Goal: Task Accomplishment & Management: Complete application form

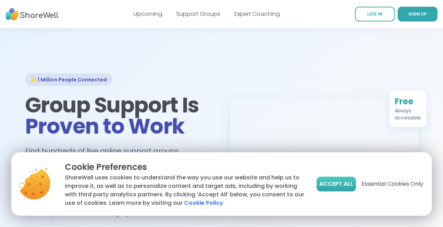
click at [339, 181] on span "Accept All" at bounding box center [336, 184] width 34 height 8
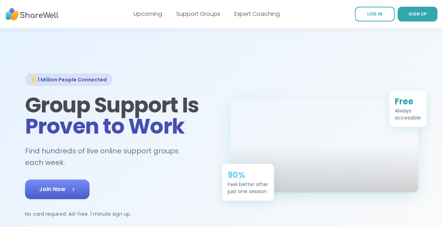
click at [54, 180] on link "Join Now" at bounding box center [57, 189] width 64 height 20
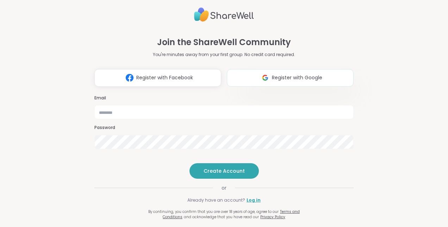
click at [283, 69] on button "Register with Google" at bounding box center [290, 78] width 127 height 18
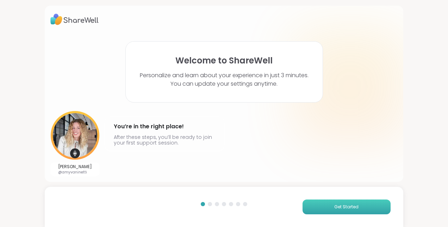
click at [339, 206] on span "Get Started" at bounding box center [346, 206] width 24 height 6
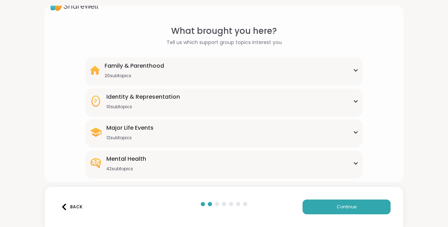
click at [144, 169] on div "Family & Parenthood 20 subtopics Adoption Adoption post-placement Attachment is…" at bounding box center [223, 164] width 277 height 214
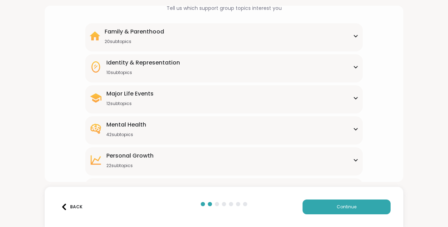
scroll to position [84, 0]
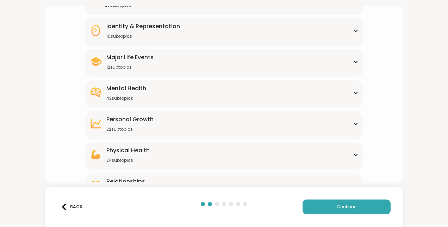
click at [125, 93] on div "Mental Health 42 subtopics" at bounding box center [126, 92] width 40 height 17
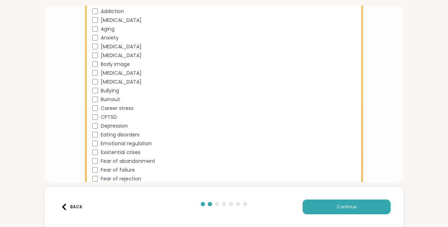
scroll to position [211, 0]
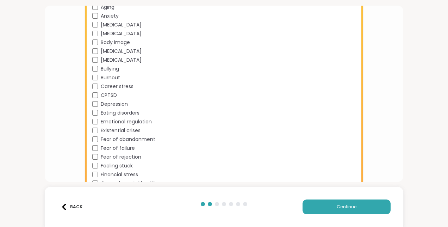
click at [335, 108] on div "Academic stress Addiction ADHD Aging Anxiety Bipolar disorder Body dysmorphia B…" at bounding box center [225, 153] width 266 height 352
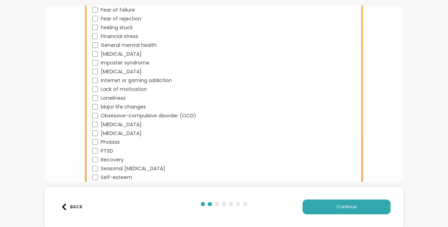
click at [237, 91] on div "Academic stress Addiction ADHD Aging Anxiety Bipolar disorder Body dysmorphia B…" at bounding box center [225, 15] width 266 height 352
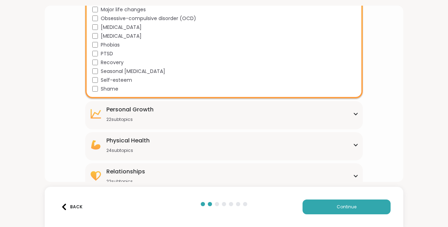
scroll to position [451, 0]
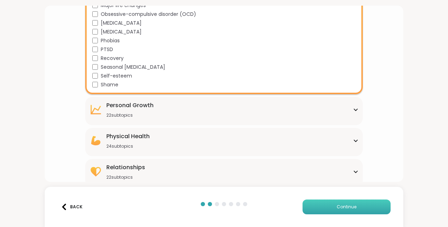
click at [327, 205] on button "Continue" at bounding box center [346, 206] width 88 height 15
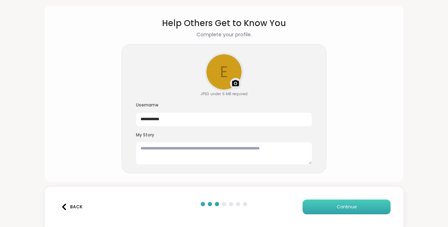
scroll to position [22, 0]
click at [214, 145] on textarea at bounding box center [224, 153] width 176 height 23
